Goal: Task Accomplishment & Management: Complete application form

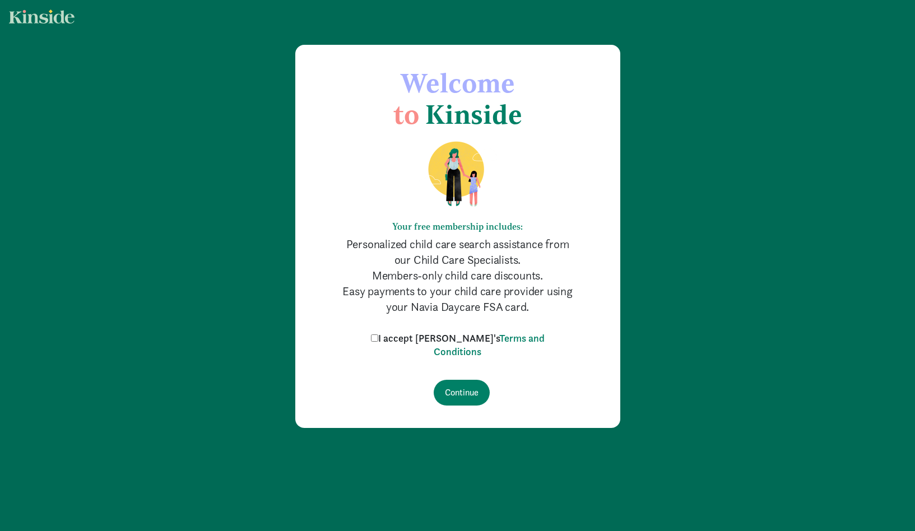
click at [424, 342] on label "I accept Kinside's Terms and Conditions" at bounding box center [457, 345] width 179 height 27
click at [378, 342] on input "I accept Kinside's Terms and Conditions" at bounding box center [374, 338] width 7 height 7
checkbox input "true"
click at [467, 389] on input "Continue" at bounding box center [462, 393] width 56 height 26
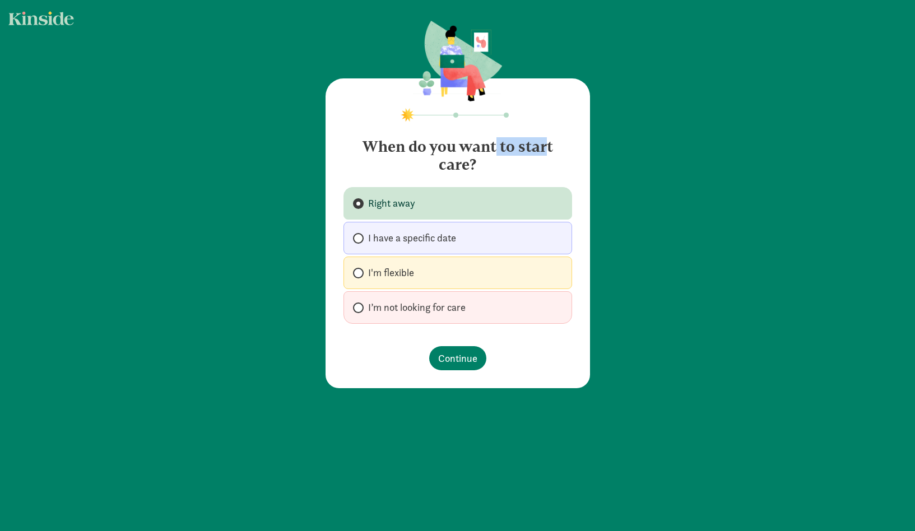
drag, startPoint x: 427, startPoint y: 149, endPoint x: 489, endPoint y: 150, distance: 62.2
click at [489, 150] on h4 "When do you want to start care?" at bounding box center [458, 151] width 229 height 45
drag, startPoint x: 398, startPoint y: 150, endPoint x: 508, endPoint y: 164, distance: 110.8
click at [508, 164] on h4 "When do you want to start care?" at bounding box center [458, 151] width 229 height 45
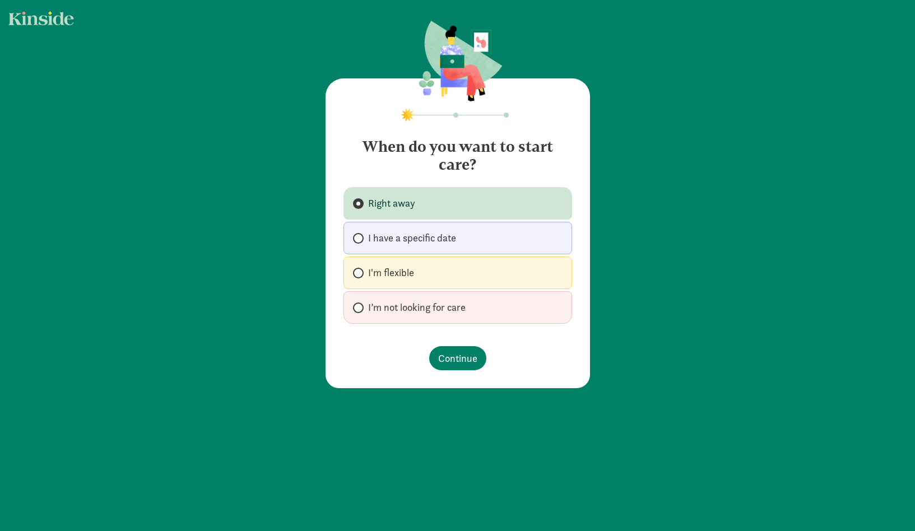
click at [508, 164] on h4 "When do you want to start care?" at bounding box center [458, 151] width 229 height 45
drag, startPoint x: 508, startPoint y: 164, endPoint x: 435, endPoint y: 156, distance: 73.3
click at [435, 157] on h4 "When do you want to start care?" at bounding box center [458, 151] width 229 height 45
click at [435, 156] on h4 "When do you want to start care?" at bounding box center [458, 151] width 229 height 45
click at [417, 149] on h4 "When do you want to start care?" at bounding box center [458, 151] width 229 height 45
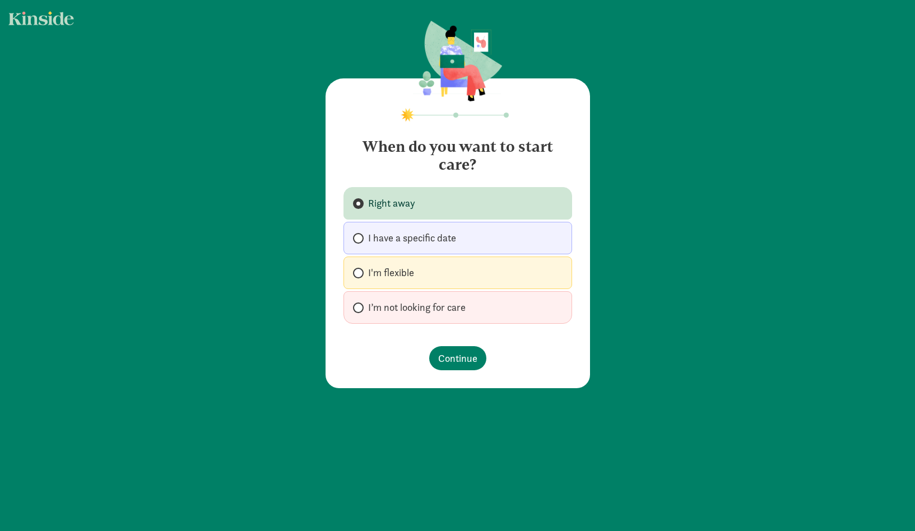
click at [397, 235] on span "I have a specific date" at bounding box center [412, 238] width 88 height 13
click at [360, 235] on input "I have a specific date" at bounding box center [356, 238] width 7 height 7
radio input "true"
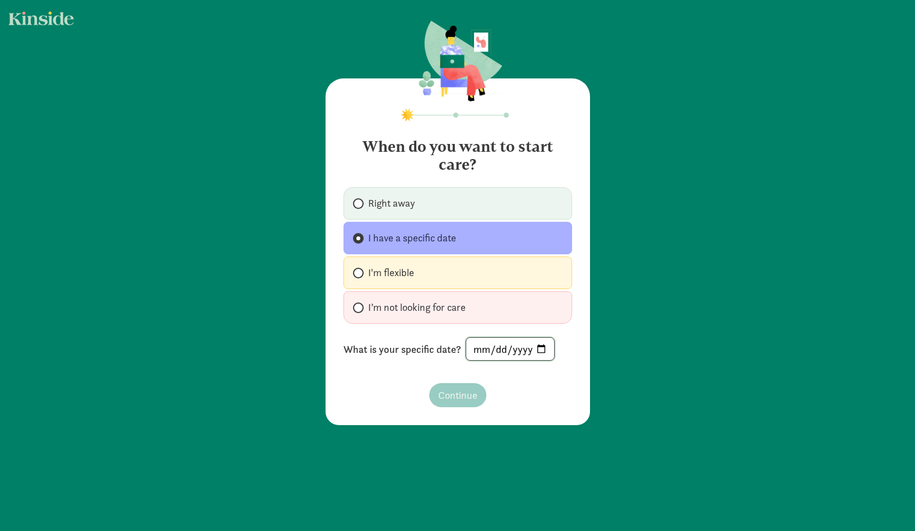
click at [537, 346] on input "date" at bounding box center [510, 349] width 88 height 22
type input "2025-10-01"
click at [469, 397] on span "Continue" at bounding box center [457, 395] width 39 height 15
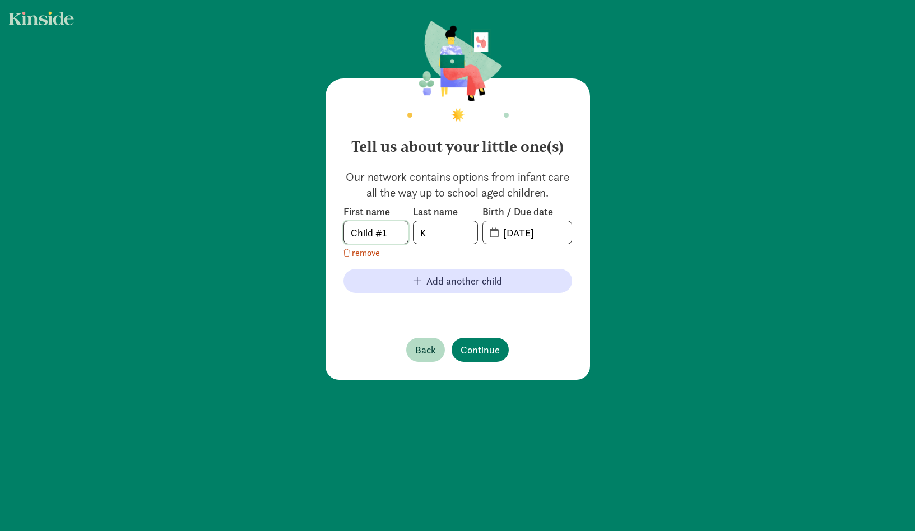
click at [387, 234] on input "Child #1" at bounding box center [376, 232] width 64 height 22
click at [472, 359] on button "Continue" at bounding box center [480, 350] width 57 height 24
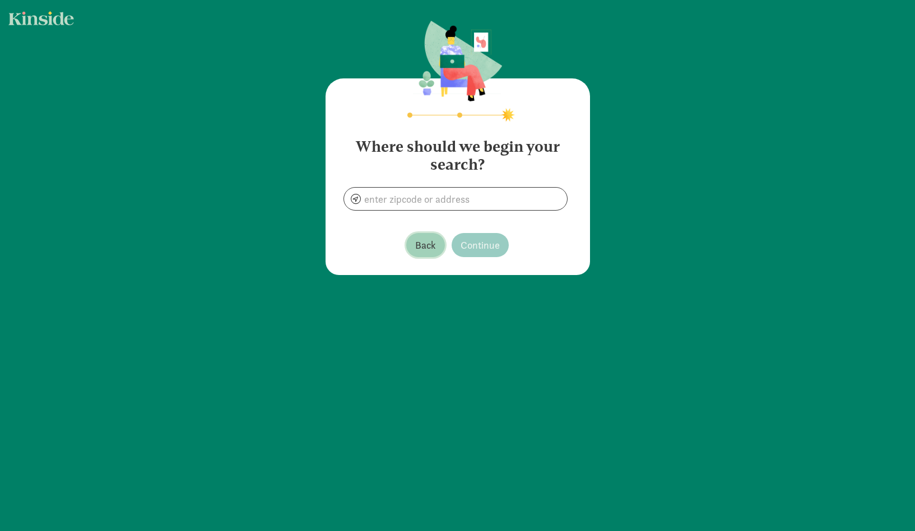
click at [425, 251] on span "Back" at bounding box center [425, 245] width 21 height 15
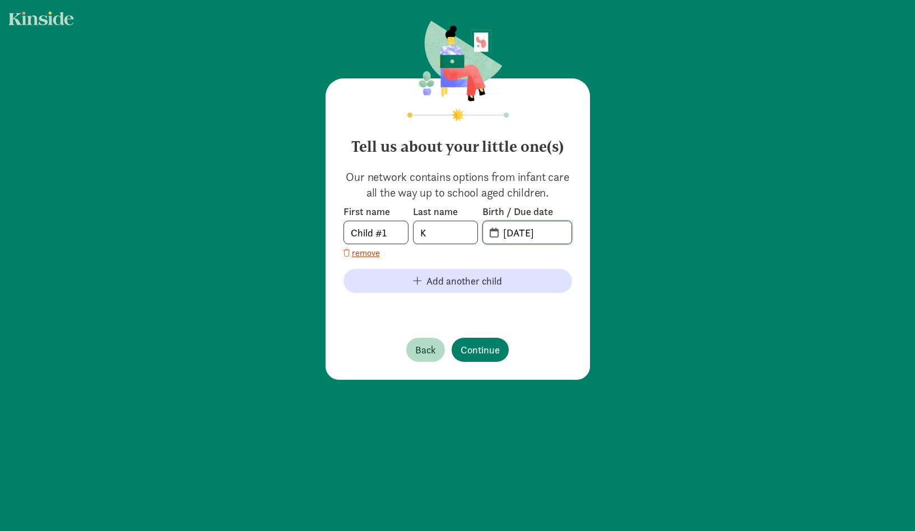
click at [542, 235] on input "08-31-2025" at bounding box center [534, 232] width 75 height 22
click at [556, 234] on input "08-31-2025" at bounding box center [534, 232] width 75 height 22
click at [497, 234] on input "08-31-2025" at bounding box center [534, 232] width 75 height 22
click at [556, 237] on input "08-31-2025" at bounding box center [534, 232] width 75 height 22
drag, startPoint x: 557, startPoint y: 235, endPoint x: 475, endPoint y: 233, distance: 81.3
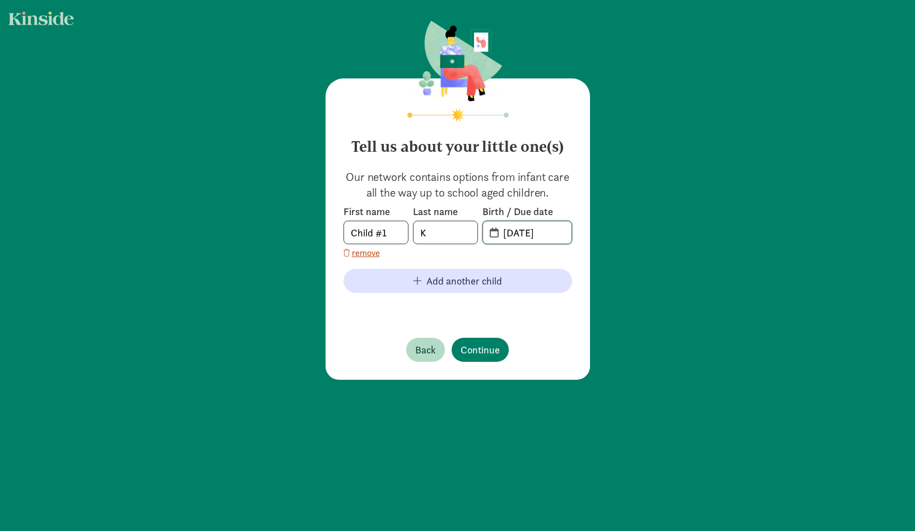
click at [475, 233] on div "First name Child #1 Last name K Birth / Due date 08-31-2025" at bounding box center [458, 224] width 229 height 39
click at [507, 234] on input "08-31-2025" at bounding box center [534, 232] width 75 height 22
click at [491, 234] on span "08-31-2025" at bounding box center [527, 232] width 89 height 22
click at [497, 234] on input "08-31-2025" at bounding box center [534, 232] width 75 height 22
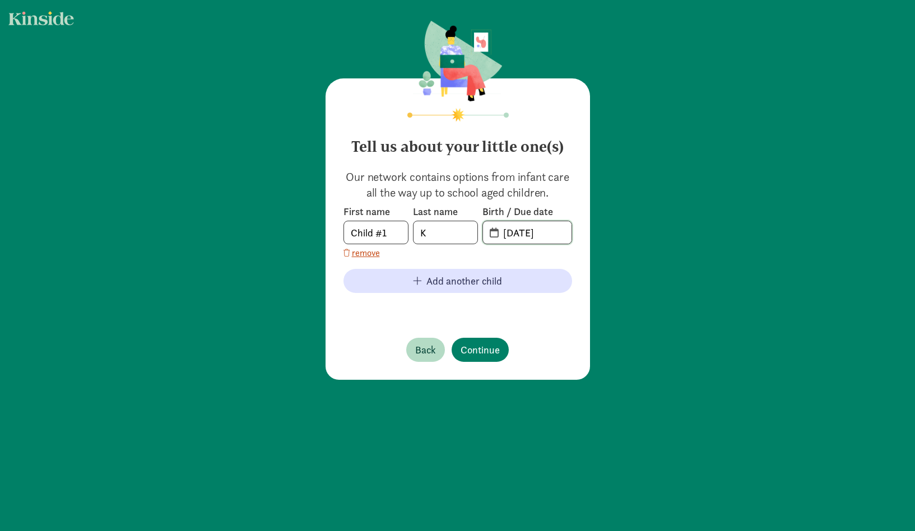
click at [507, 234] on input "08-31-2025" at bounding box center [534, 232] width 75 height 22
click at [525, 233] on input "08-31-2025" at bounding box center [534, 232] width 75 height 22
click at [539, 233] on input "08-31-2025" at bounding box center [534, 232] width 75 height 22
click at [531, 233] on input "08-31-2025" at bounding box center [534, 232] width 75 height 22
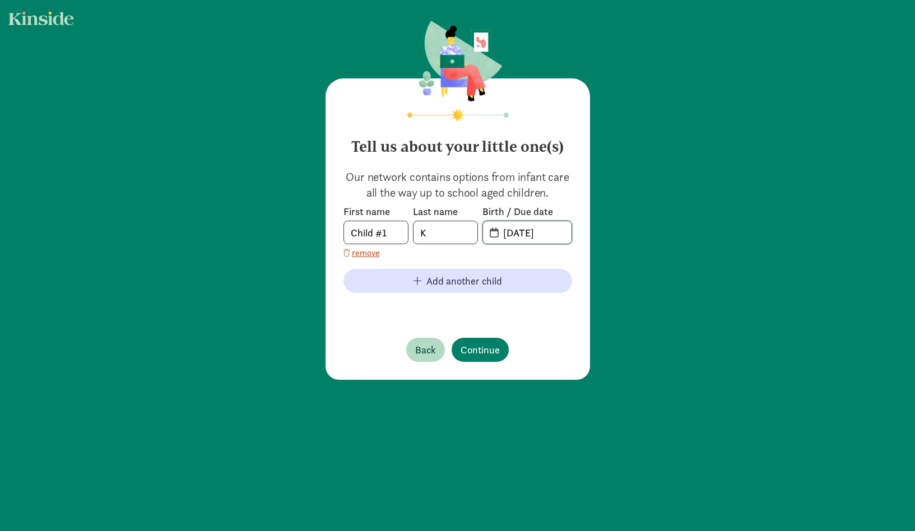
click at [558, 234] on input "08-31-2025" at bounding box center [534, 232] width 75 height 22
type input "0"
click at [351, 255] on div "First name Child #1 Last name K Birth / Due date remove" at bounding box center [458, 232] width 229 height 54
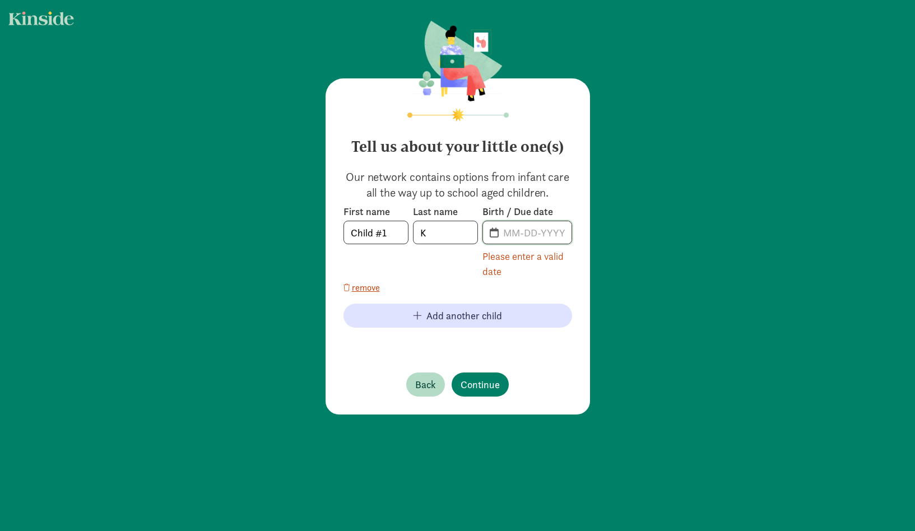
click at [506, 235] on input "text" at bounding box center [534, 232] width 75 height 22
click at [428, 383] on span "Back" at bounding box center [425, 384] width 21 height 15
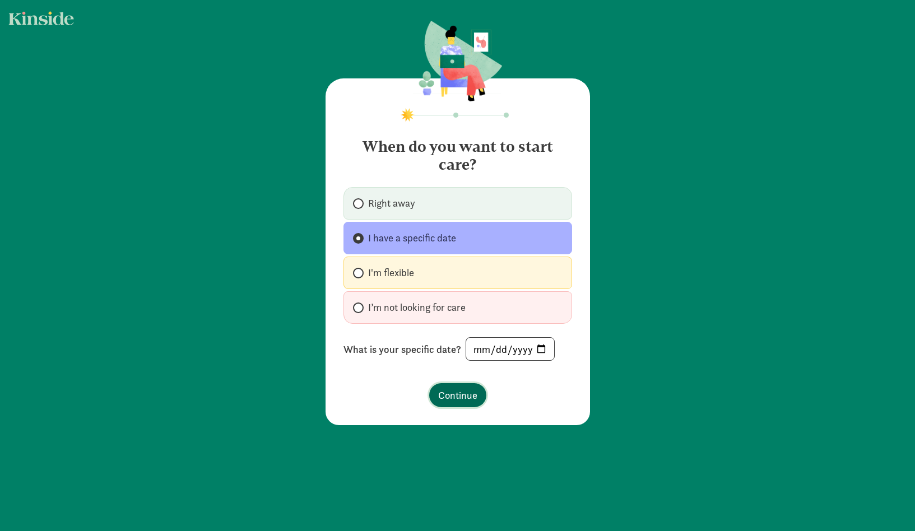
click at [473, 399] on span "Continue" at bounding box center [457, 395] width 39 height 15
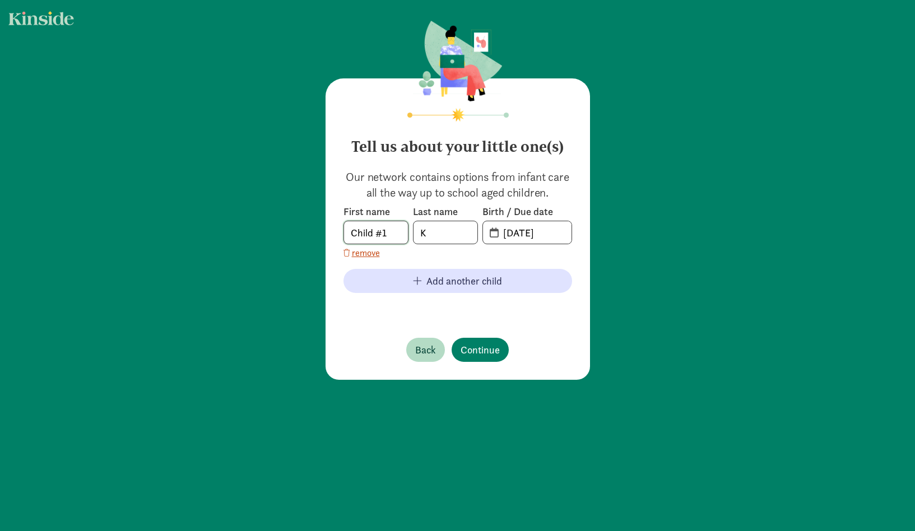
click at [369, 229] on input "Child #1" at bounding box center [376, 232] width 64 height 22
drag, startPoint x: 399, startPoint y: 231, endPoint x: 317, endPoint y: 221, distance: 81.8
click at [317, 221] on div "Tell us about your little one(s) Our network contains options from infant care …" at bounding box center [457, 201] width 915 height 403
type input "Aarya"
click at [422, 233] on input "K" at bounding box center [446, 232] width 64 height 22
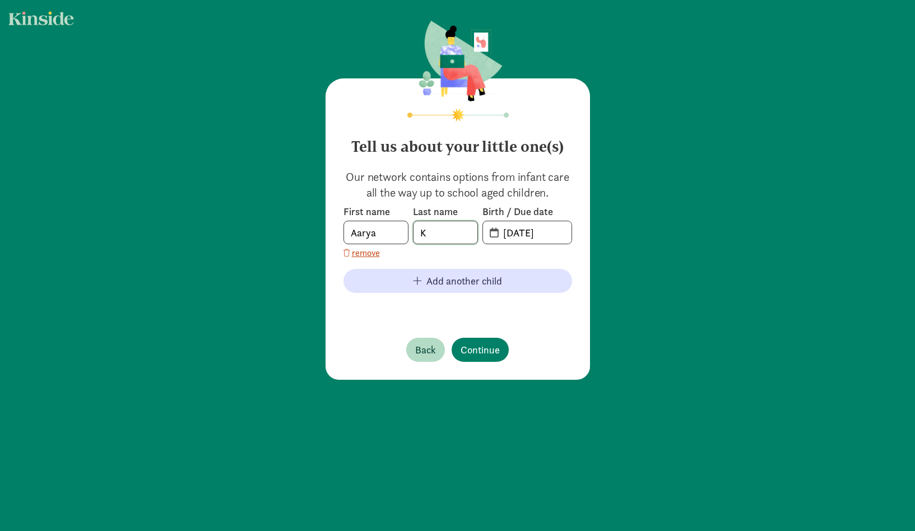
click at [435, 230] on input "K" at bounding box center [446, 232] width 64 height 22
type input "Kale"
click at [552, 221] on input "08-31-2025" at bounding box center [534, 232] width 75 height 22
drag, startPoint x: 565, startPoint y: 234, endPoint x: 510, endPoint y: 223, distance: 56.0
click at [510, 223] on input "08-31-2025" at bounding box center [534, 232] width 75 height 22
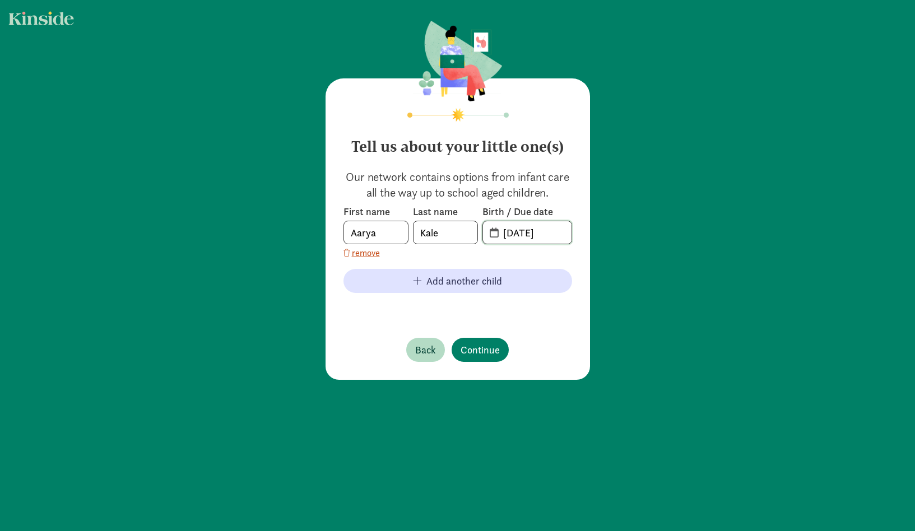
click at [529, 235] on input "08-31-2025" at bounding box center [534, 232] width 75 height 22
click at [514, 237] on input "08-31-2025" at bounding box center [534, 232] width 75 height 22
click at [567, 230] on input "08-31-2025" at bounding box center [534, 232] width 75 height 22
click at [513, 233] on input "08-31-2025" at bounding box center [534, 232] width 75 height 22
click at [526, 232] on input "10-31-2025" at bounding box center [534, 232] width 75 height 22
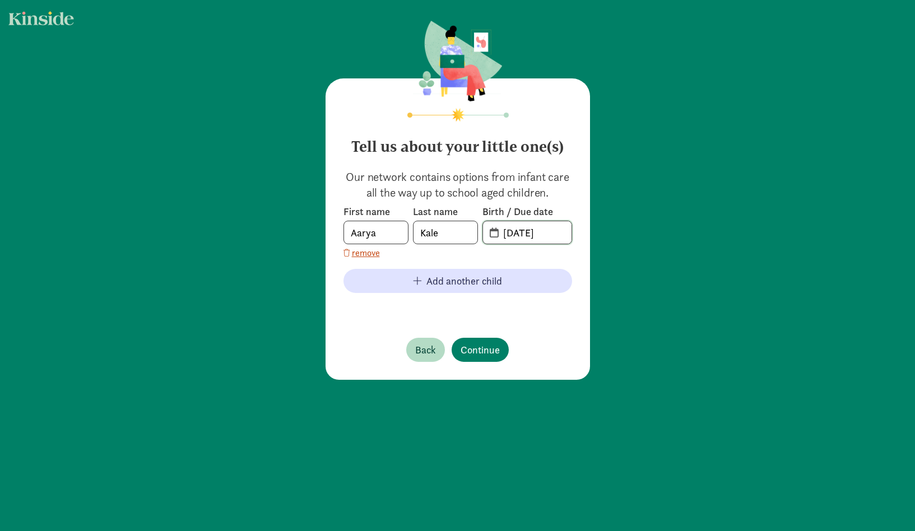
click at [558, 230] on input "10-18-2025" at bounding box center [534, 232] width 75 height 22
type input "10-18-2023"
click at [575, 317] on div "Tell us about your little one(s) Our network contains options from infant care …" at bounding box center [458, 229] width 265 height 302
click at [491, 352] on span "Continue" at bounding box center [480, 350] width 39 height 15
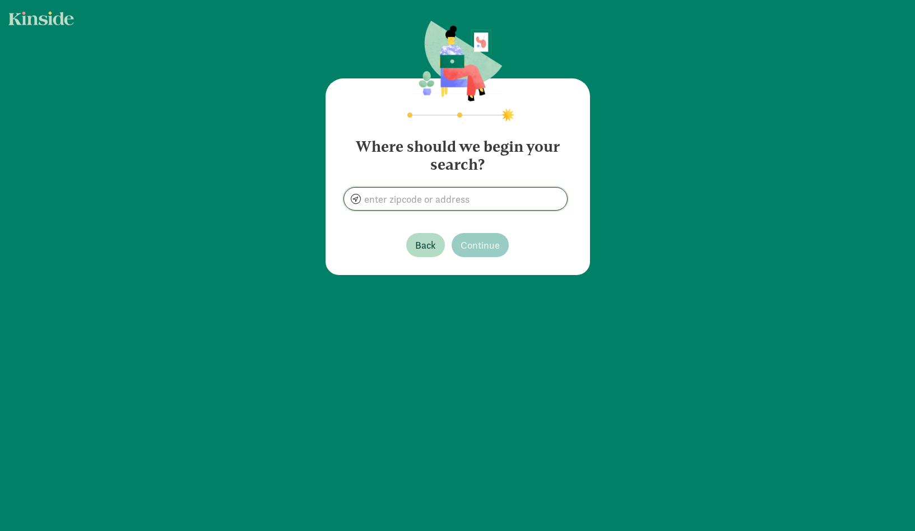
click at [466, 200] on input at bounding box center [455, 199] width 223 height 22
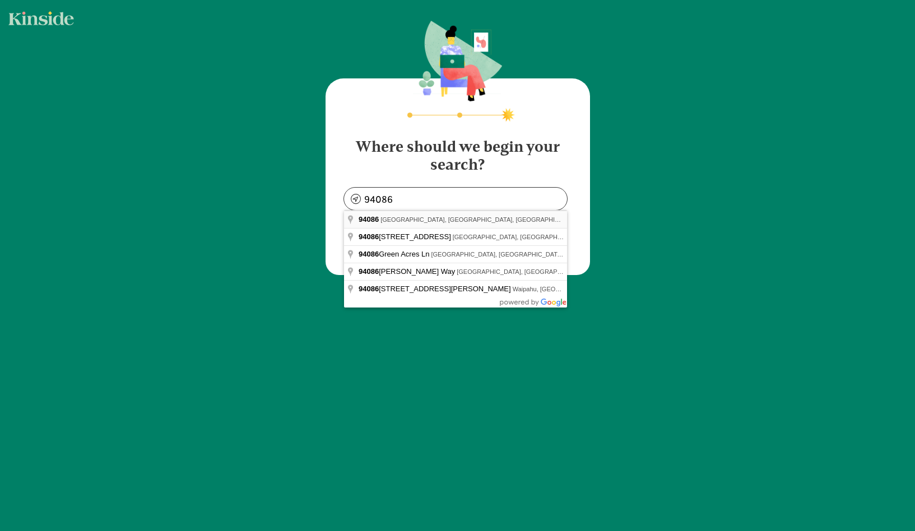
type input "Sunnyvale, CA 94086, USA"
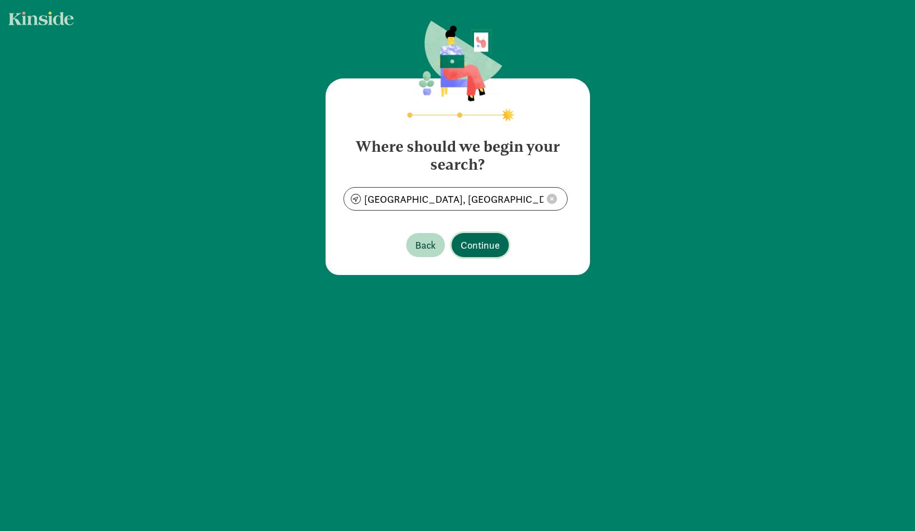
click at [466, 240] on span "Continue" at bounding box center [480, 245] width 39 height 15
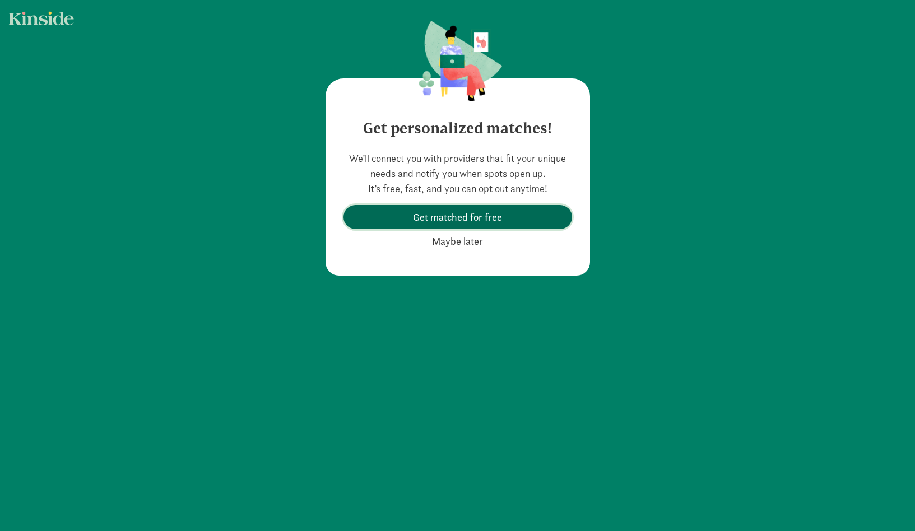
drag, startPoint x: 459, startPoint y: 222, endPoint x: 458, endPoint y: 246, distance: 23.6
click at [459, 247] on div "We’ll connect you with providers that fit your unique needs and notify you when…" at bounding box center [458, 202] width 229 height 103
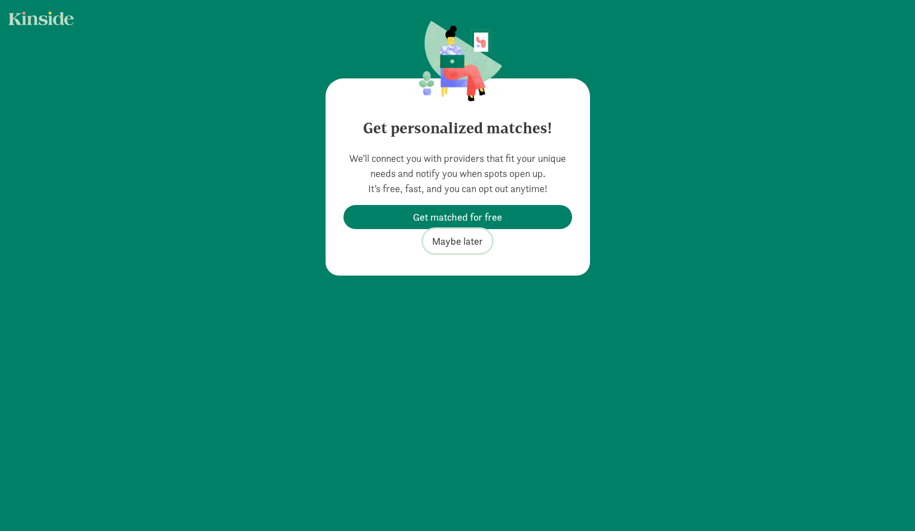
click at [458, 243] on span "Maybe later" at bounding box center [457, 241] width 51 height 15
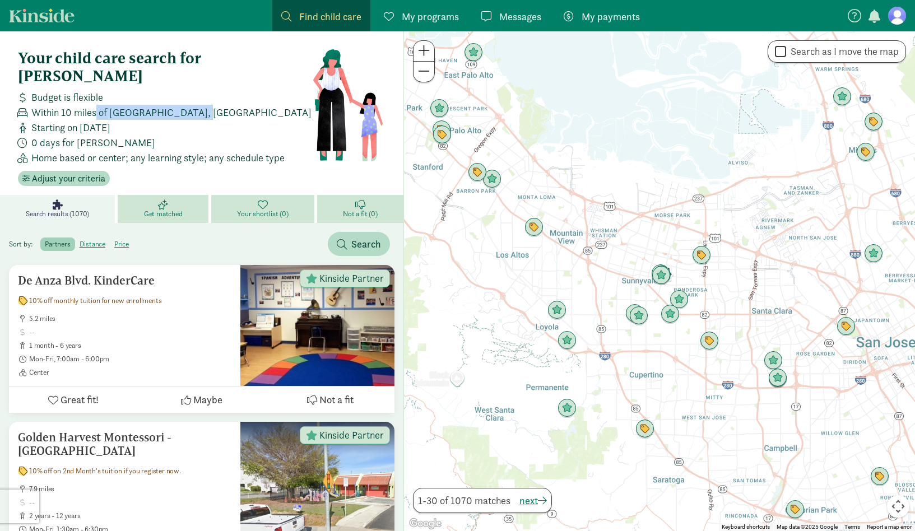
drag, startPoint x: 96, startPoint y: 89, endPoint x: 224, endPoint y: 96, distance: 128.0
click at [224, 105] on div "Within 10 miles of [GEOGRAPHIC_DATA], [GEOGRAPHIC_DATA]" at bounding box center [162, 112] width 299 height 15
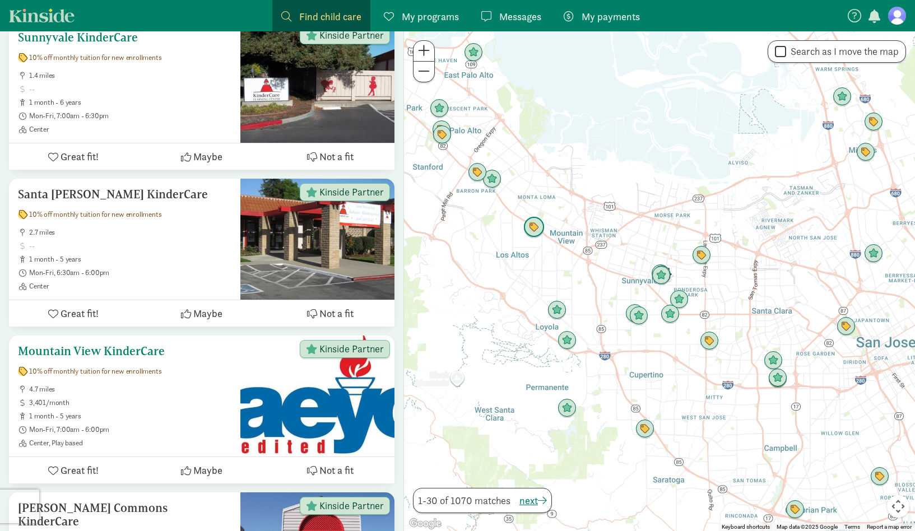
scroll to position [577, 0]
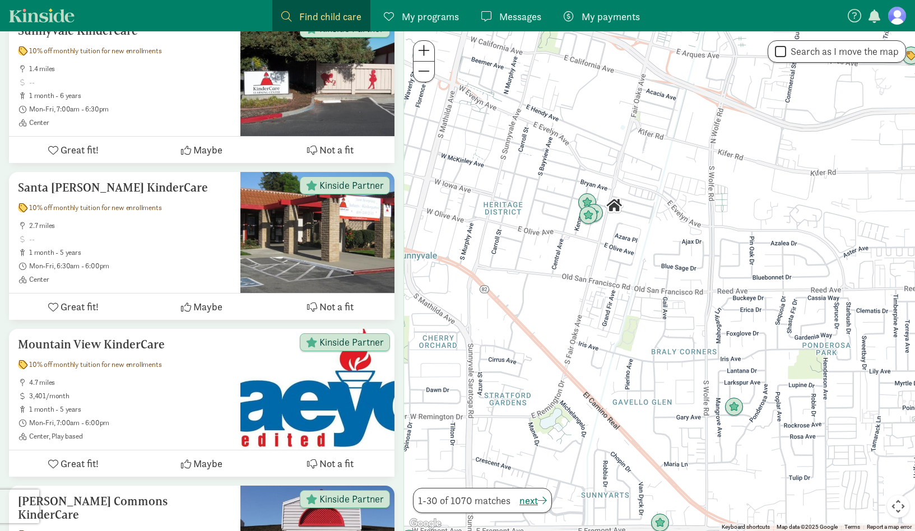
drag, startPoint x: 557, startPoint y: 288, endPoint x: 642, endPoint y: 305, distance: 86.3
click at [642, 308] on div at bounding box center [659, 281] width 511 height 500
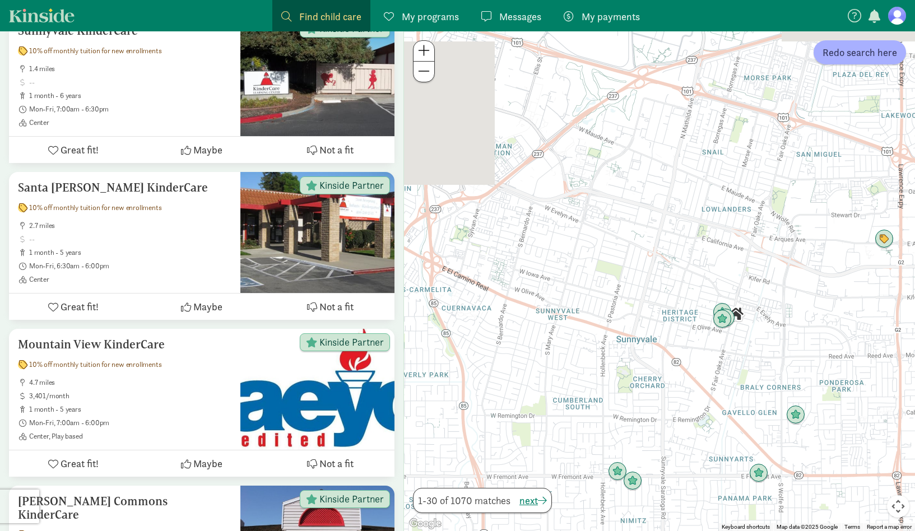
drag, startPoint x: 548, startPoint y: 296, endPoint x: 660, endPoint y: 362, distance: 130.2
click at [660, 362] on div at bounding box center [659, 281] width 511 height 500
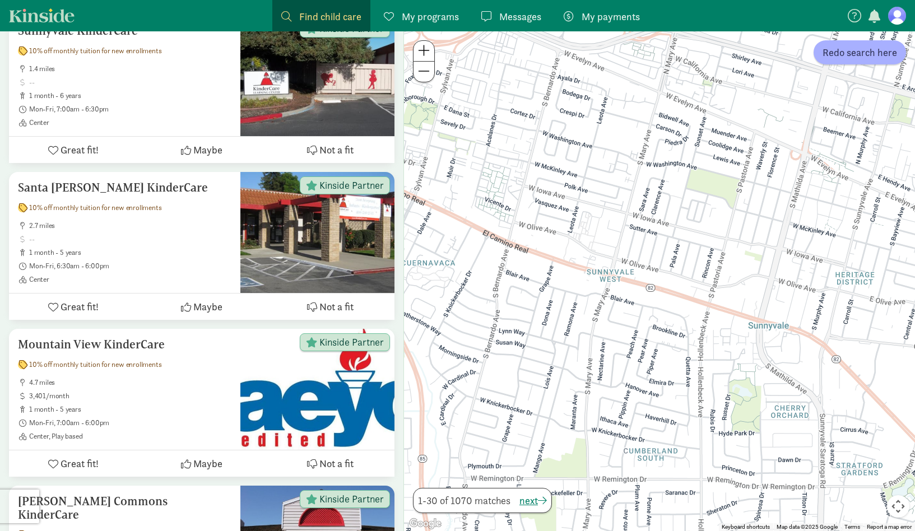
drag, startPoint x: 589, startPoint y: 348, endPoint x: 634, endPoint y: 318, distance: 54.0
click at [635, 319] on div at bounding box center [659, 281] width 511 height 500
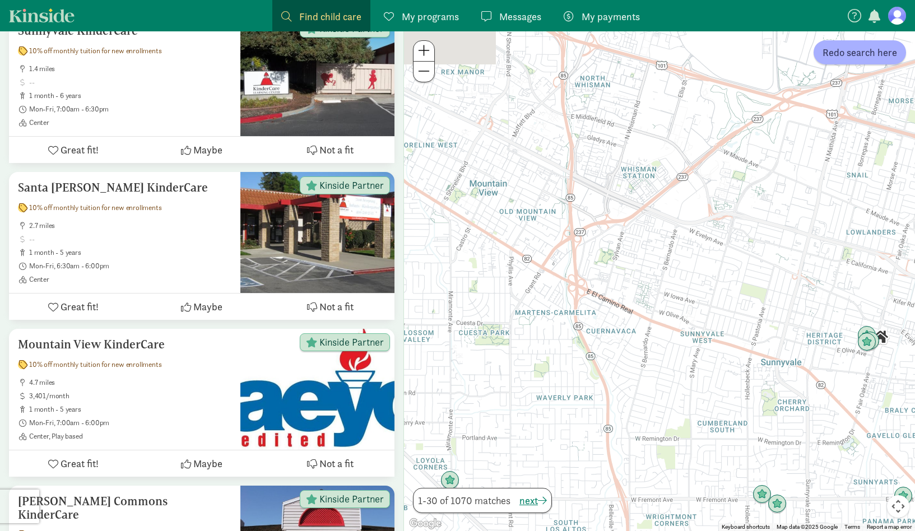
drag, startPoint x: 496, startPoint y: 275, endPoint x: 584, endPoint y: 321, distance: 98.8
click at [584, 321] on div at bounding box center [659, 281] width 511 height 500
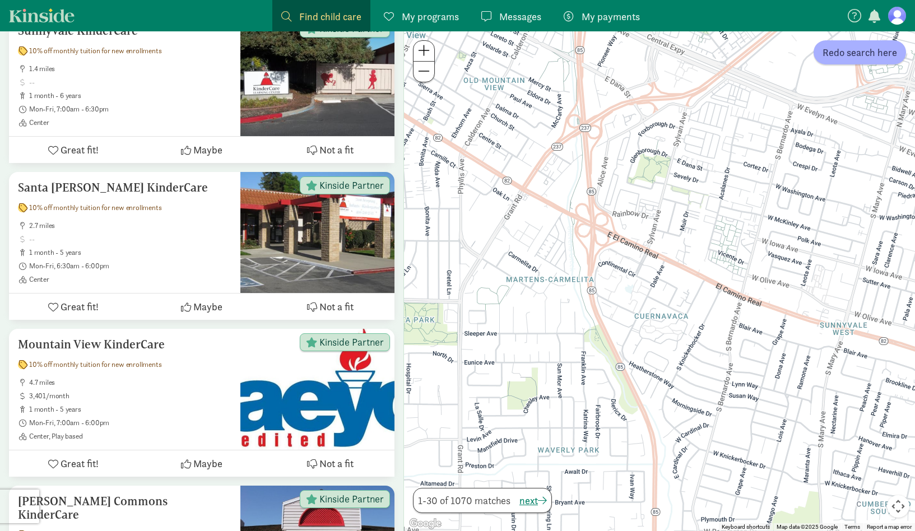
drag, startPoint x: 686, startPoint y: 289, endPoint x: 697, endPoint y: 253, distance: 37.6
click at [697, 253] on div at bounding box center [659, 281] width 511 height 500
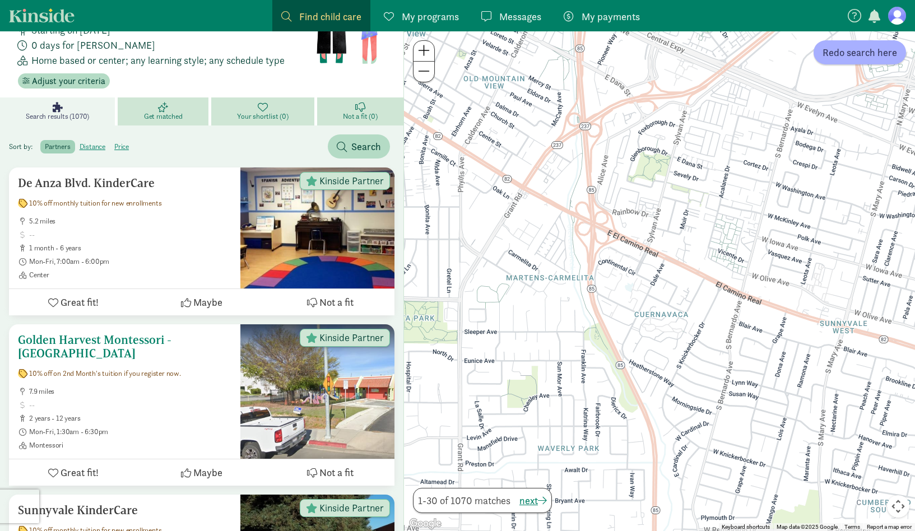
scroll to position [0, 0]
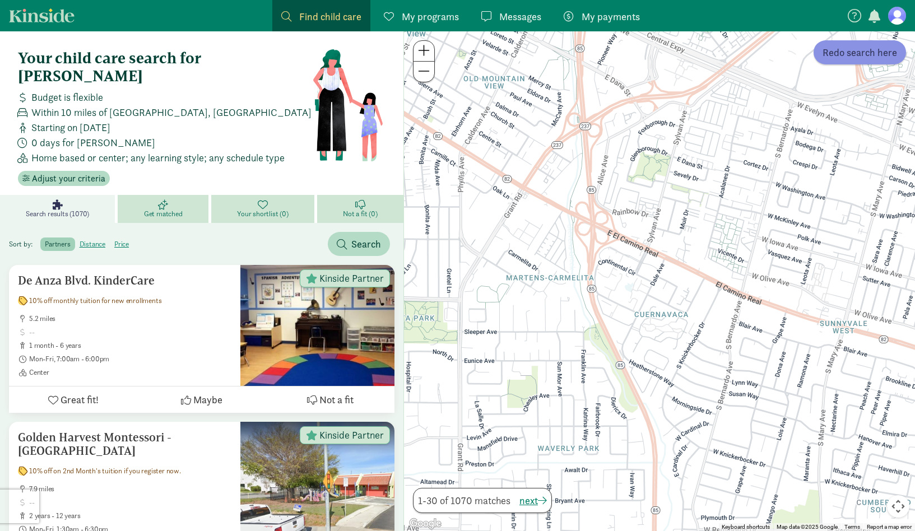
click at [859, 56] on span "Redo search here" at bounding box center [860, 52] width 75 height 15
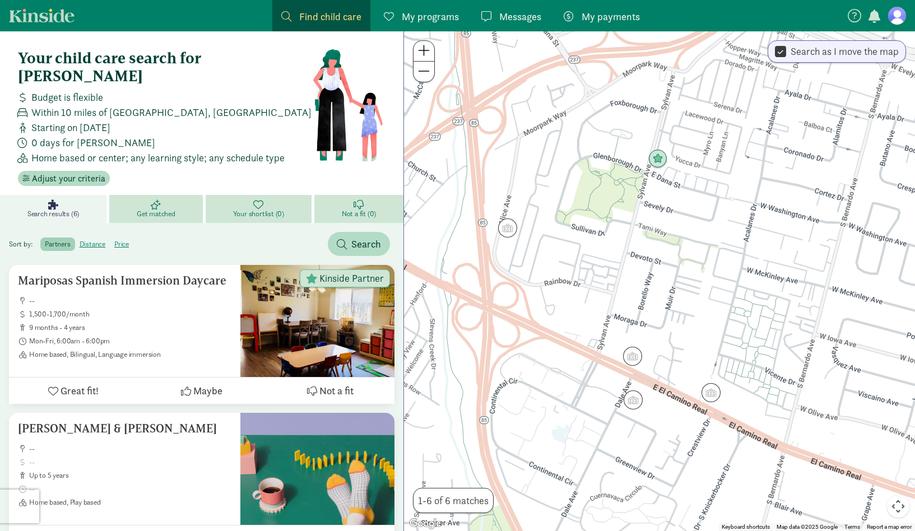
drag, startPoint x: 668, startPoint y: 202, endPoint x: 660, endPoint y: 277, distance: 74.9
click at [660, 278] on div at bounding box center [659, 281] width 511 height 500
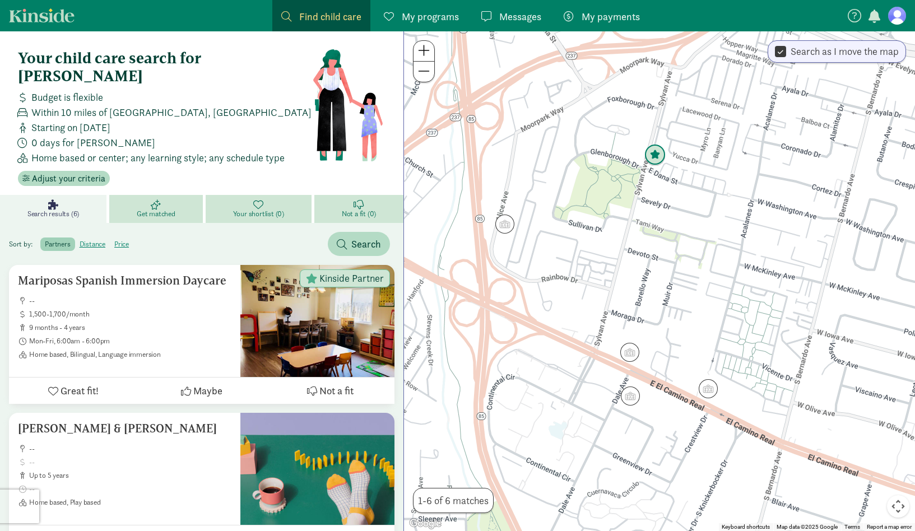
click at [660, 152] on img "Click to see details" at bounding box center [655, 155] width 21 height 21
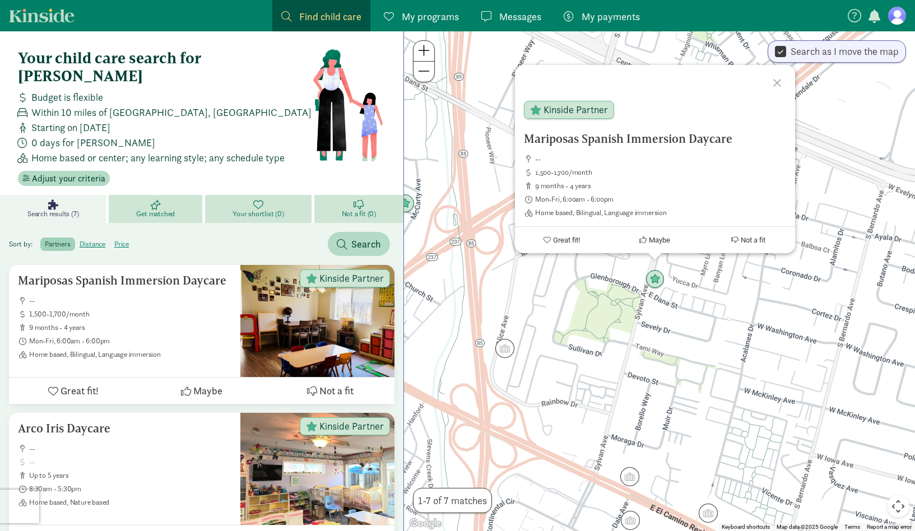
click at [783, 81] on div at bounding box center [779, 81] width 33 height 33
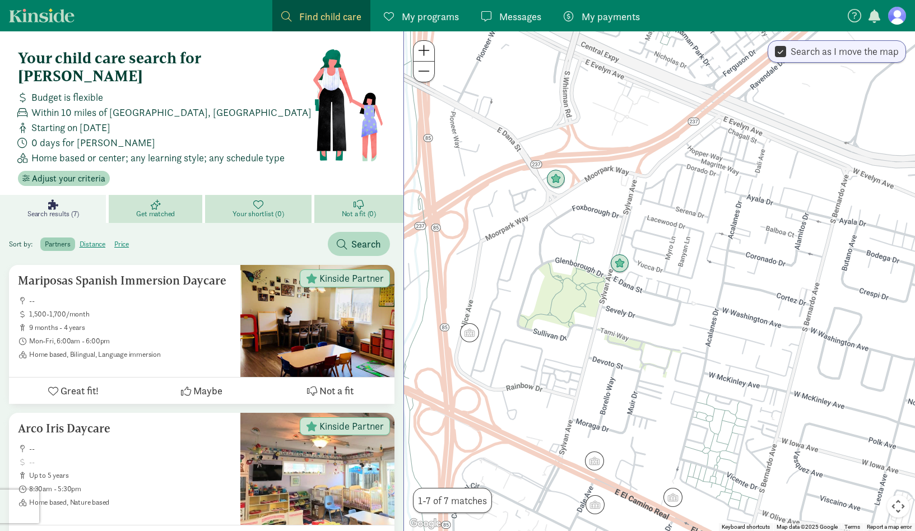
drag, startPoint x: 656, startPoint y: 396, endPoint x: 620, endPoint y: 381, distance: 39.7
click at [620, 381] on div at bounding box center [659, 281] width 511 height 500
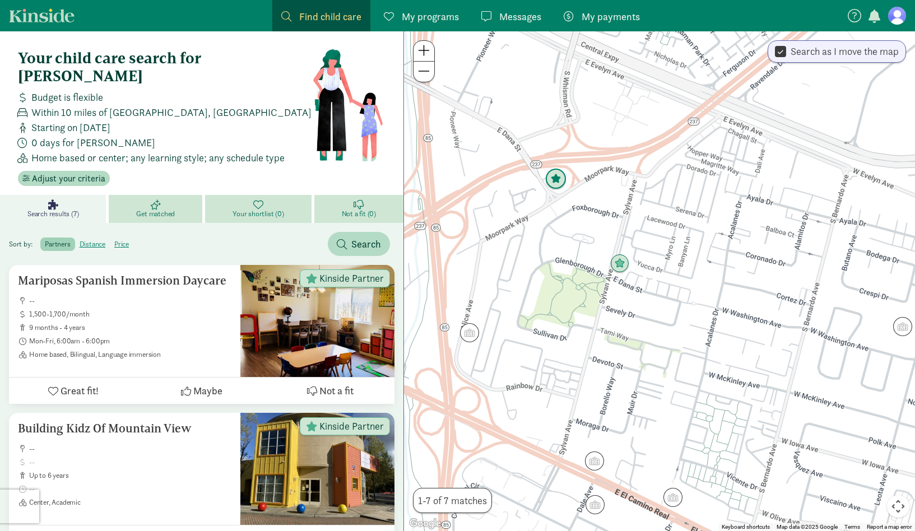
click at [565, 182] on img "Click to see details" at bounding box center [555, 179] width 21 height 21
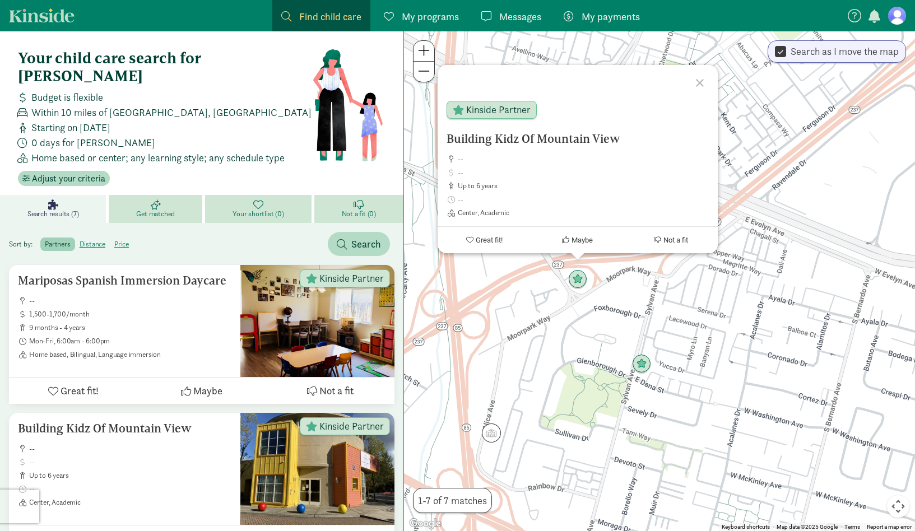
click at [701, 86] on div at bounding box center [702, 81] width 33 height 33
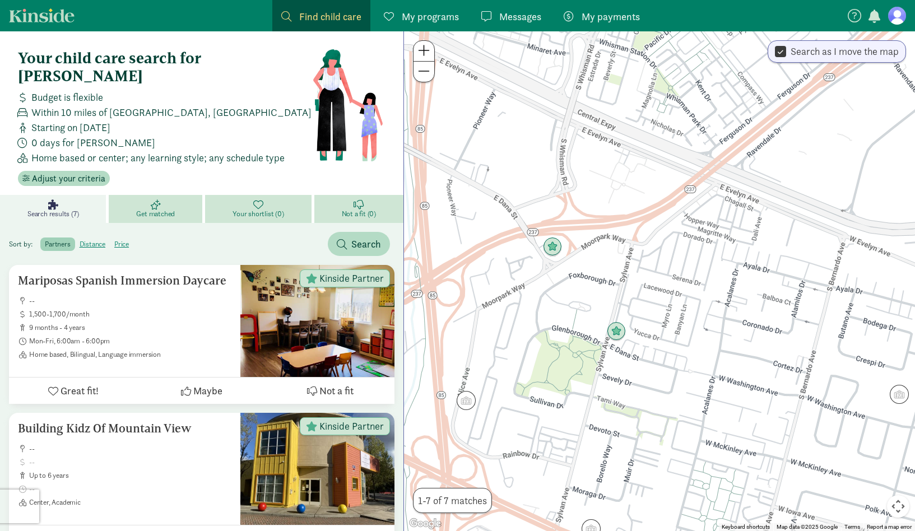
drag, startPoint x: 626, startPoint y: 419, endPoint x: 572, endPoint y: 332, distance: 103.0
click at [572, 332] on div at bounding box center [659, 281] width 511 height 500
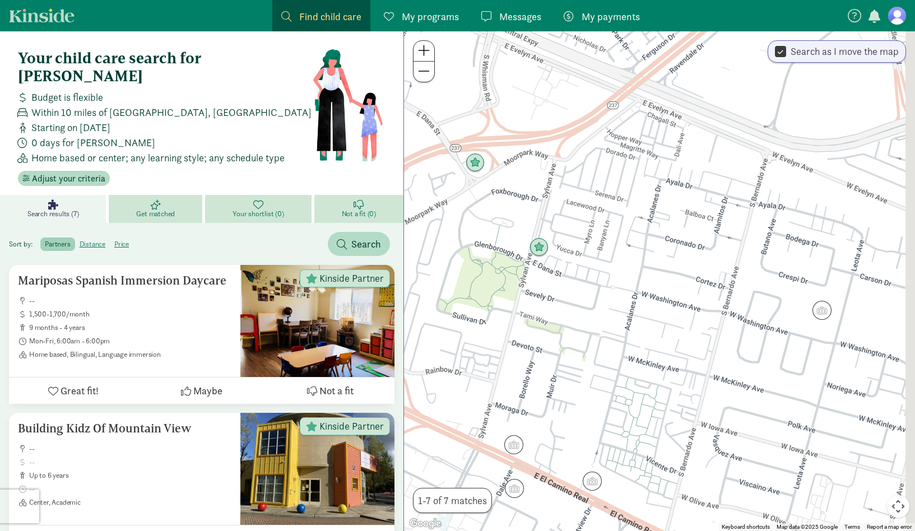
drag, startPoint x: 572, startPoint y: 332, endPoint x: 501, endPoint y: 292, distance: 81.4
click at [502, 292] on div at bounding box center [659, 281] width 511 height 500
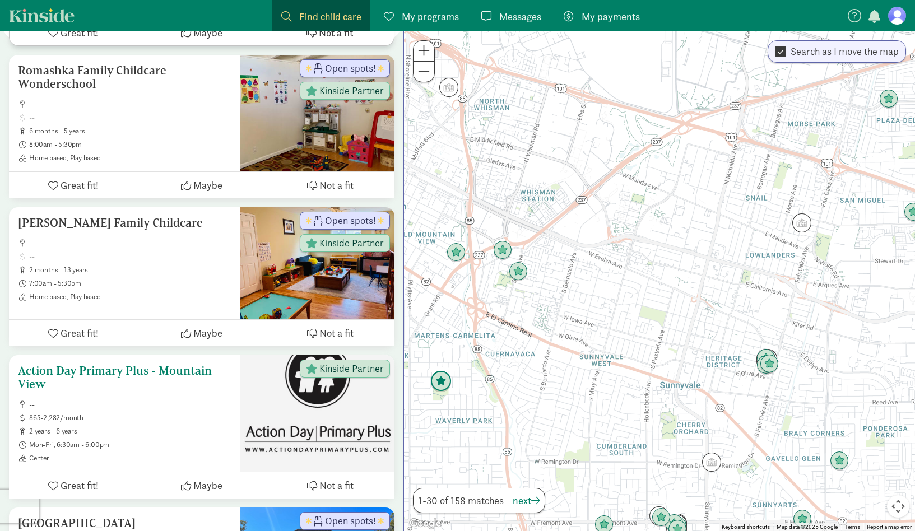
scroll to position [983, 0]
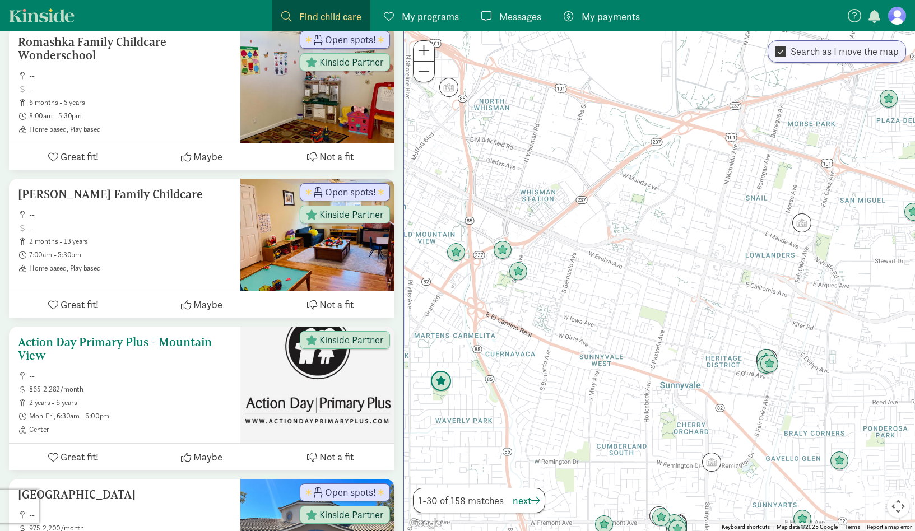
drag, startPoint x: 85, startPoint y: 369, endPoint x: 92, endPoint y: 366, distance: 7.3
click at [92, 385] on span "865-2,282/month" at bounding box center [130, 389] width 202 height 9
